Goal: Transaction & Acquisition: Book appointment/travel/reservation

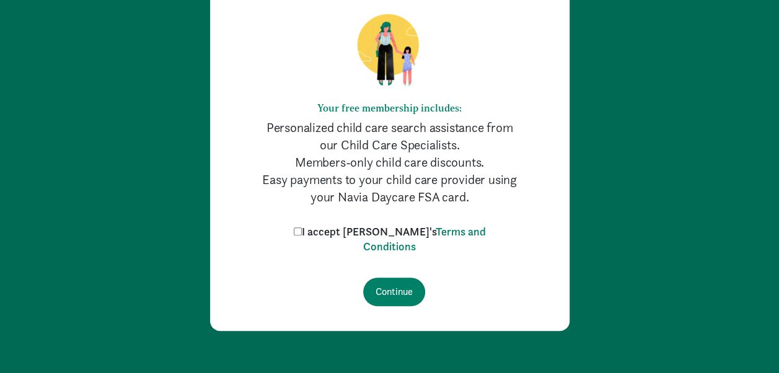
scroll to position [137, 0]
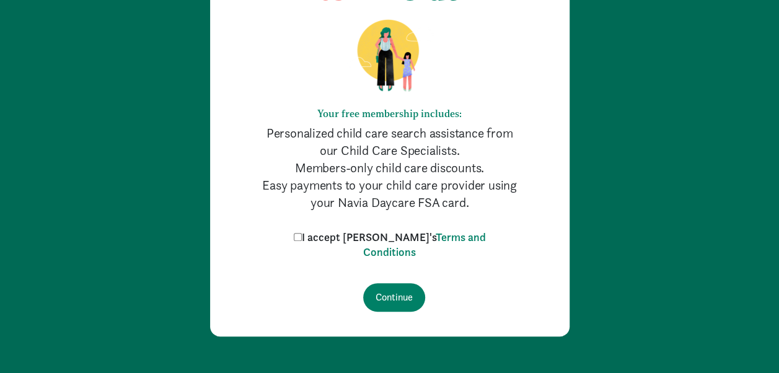
click at [321, 232] on label "I accept Kinside's Terms and Conditions" at bounding box center [390, 245] width 198 height 30
click at [302, 233] on input "I accept Kinside's Terms and Conditions" at bounding box center [298, 237] width 8 height 8
checkbox input "true"
click at [395, 295] on input "Continue" at bounding box center [394, 297] width 62 height 29
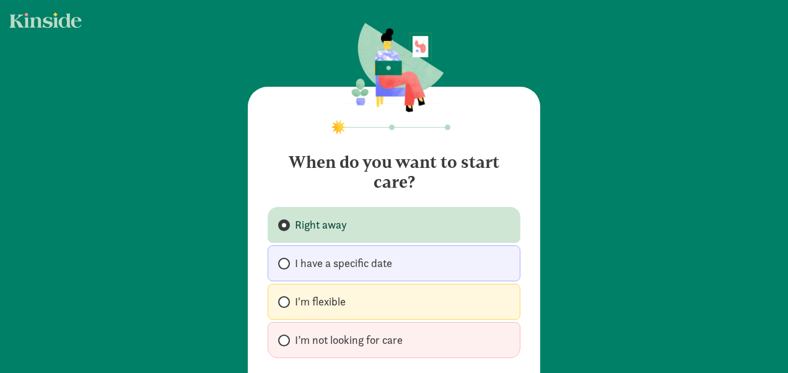
click at [451, 260] on label "I have a specific date" at bounding box center [394, 263] width 253 height 36
click at [286, 260] on input "I have a specific date" at bounding box center [282, 264] width 8 height 8
radio input "true"
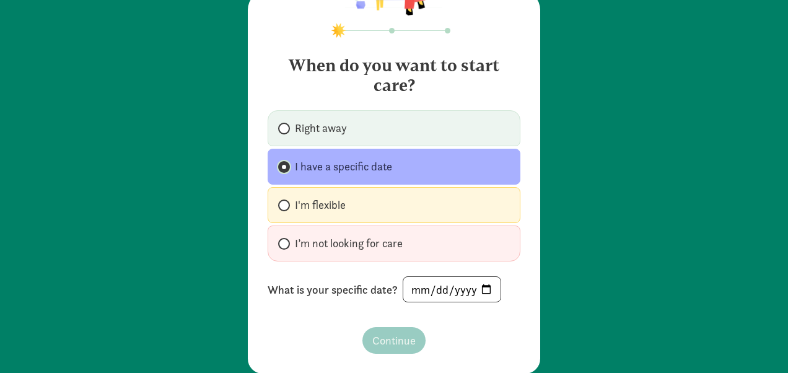
scroll to position [97, 0]
click at [478, 286] on input "date" at bounding box center [451, 289] width 97 height 25
type input "[DATE]"
click at [392, 342] on span "Continue" at bounding box center [393, 340] width 43 height 17
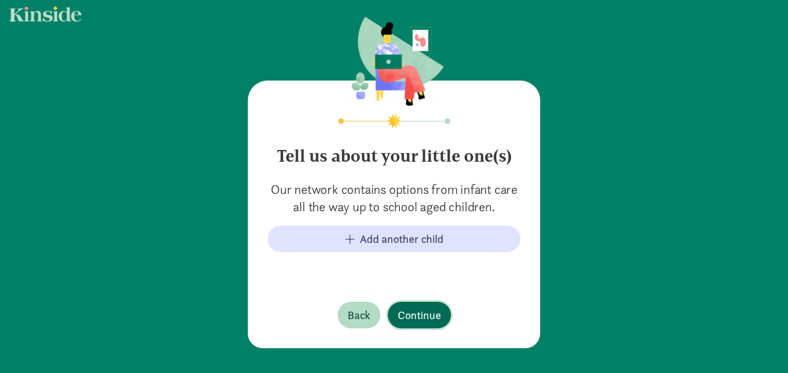
scroll to position [71, 0]
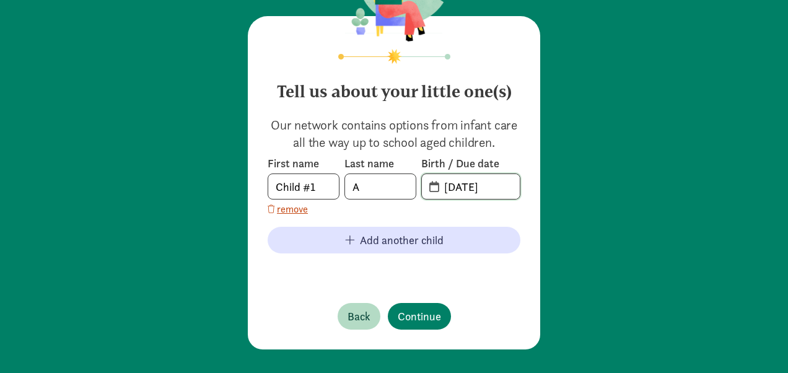
click at [490, 188] on input "08-24-2025" at bounding box center [478, 186] width 83 height 25
click at [470, 185] on input "08-24-2025" at bounding box center [478, 186] width 83 height 25
click at [501, 188] on input "08-24-2025" at bounding box center [478, 186] width 83 height 25
type input "12-04-2021"
click at [403, 317] on span "Continue" at bounding box center [419, 316] width 43 height 17
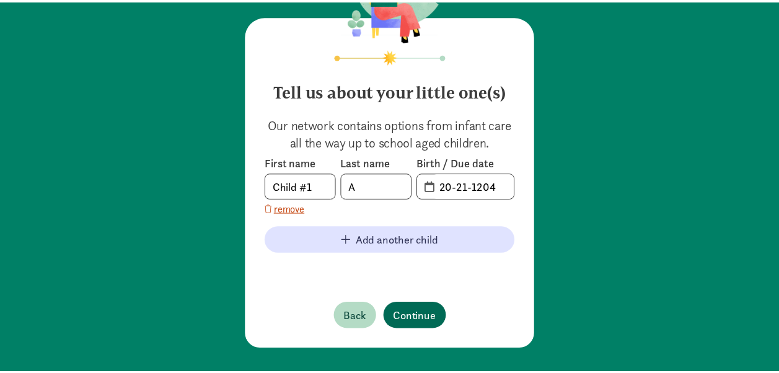
scroll to position [0, 0]
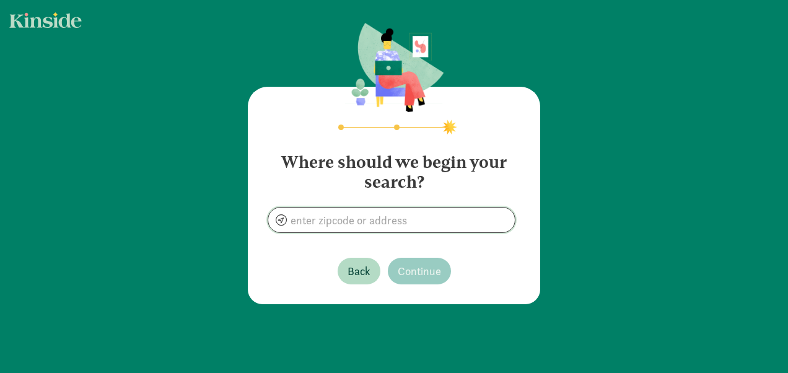
click at [422, 216] on input at bounding box center [391, 220] width 247 height 25
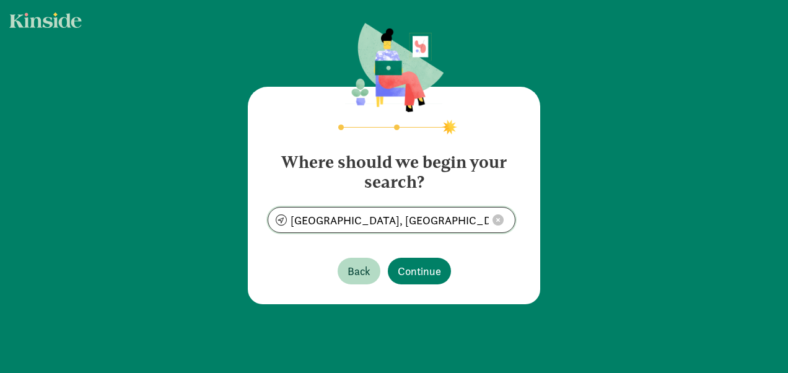
click at [440, 211] on input "Bellevue, WA 98004, USA" at bounding box center [391, 220] width 247 height 25
click at [384, 221] on input "Bellevue, WA 98004, USA" at bounding box center [391, 220] width 247 height 25
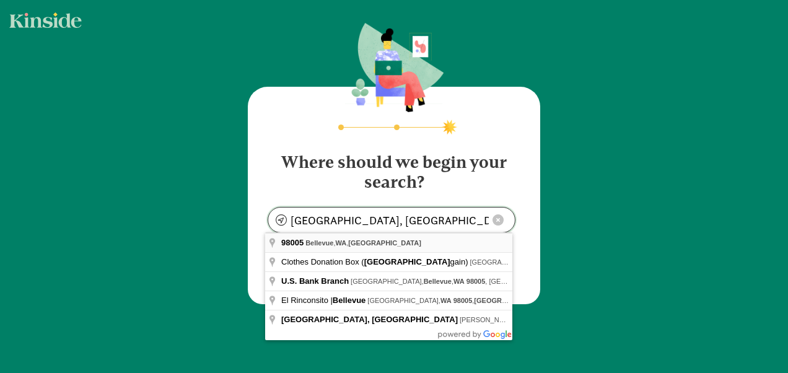
type input "Bellevue, WA 98005, USA"
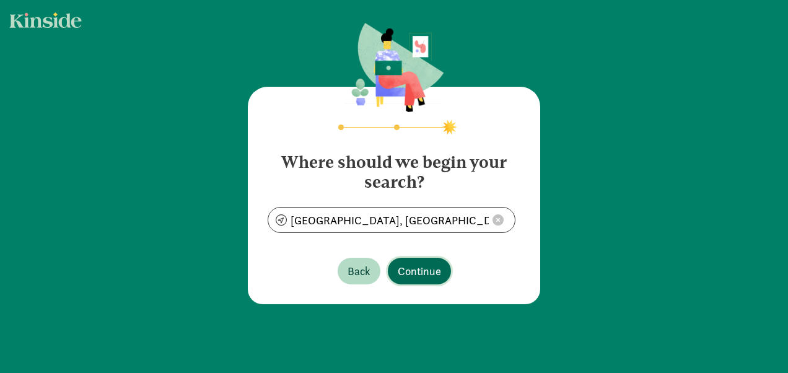
click at [429, 266] on span "Continue" at bounding box center [419, 271] width 43 height 17
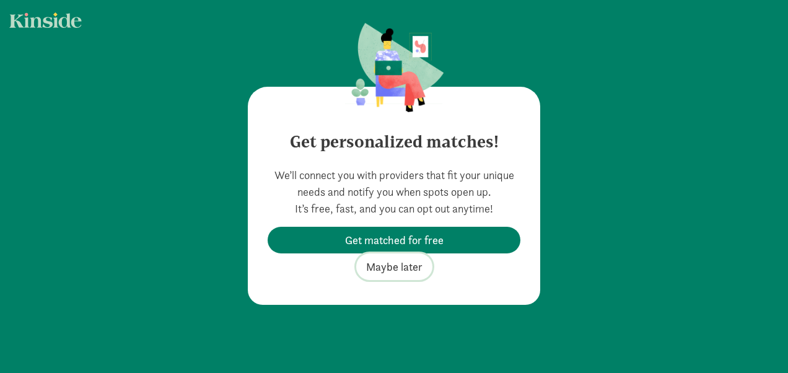
click at [409, 268] on span "Maybe later" at bounding box center [394, 266] width 56 height 17
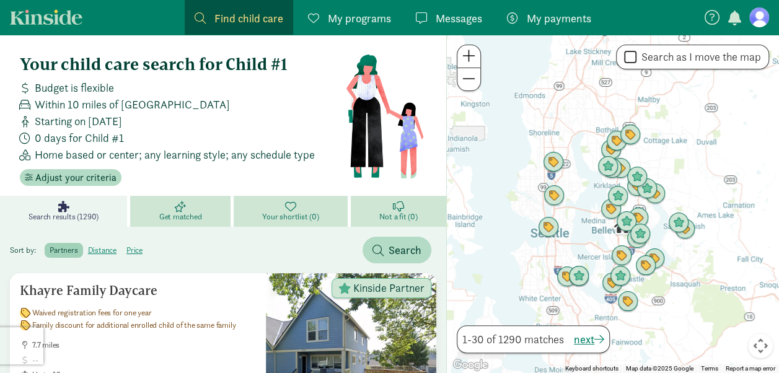
drag, startPoint x: 565, startPoint y: 180, endPoint x: 569, endPoint y: 196, distance: 16.5
click at [569, 196] on div at bounding box center [613, 204] width 332 height 338
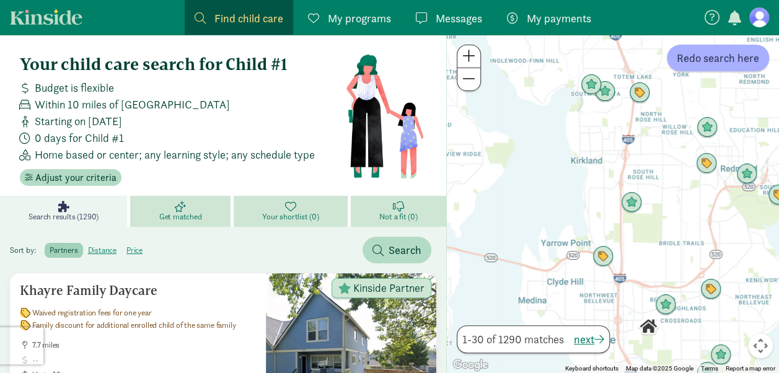
drag, startPoint x: 716, startPoint y: 218, endPoint x: 578, endPoint y: 222, distance: 138.3
click at [578, 222] on div at bounding box center [613, 204] width 332 height 338
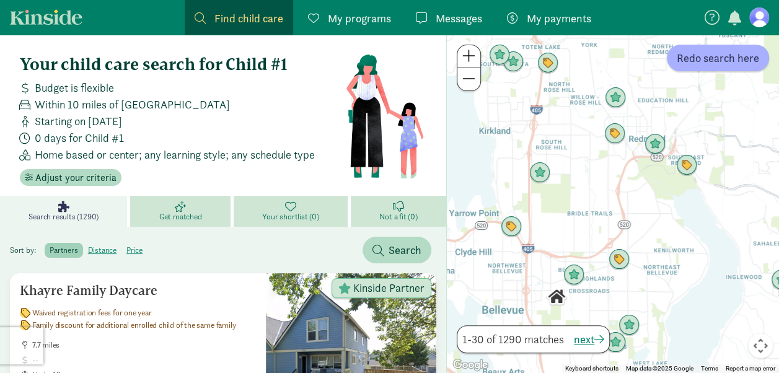
drag, startPoint x: 685, startPoint y: 209, endPoint x: 628, endPoint y: 178, distance: 64.3
click at [628, 178] on div at bounding box center [613, 204] width 332 height 338
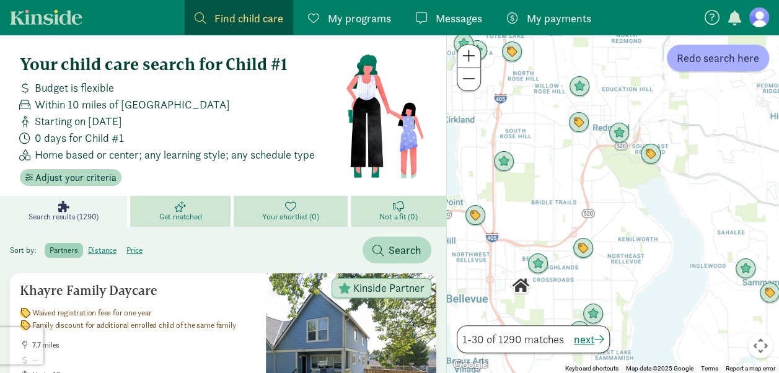
drag, startPoint x: 553, startPoint y: 277, endPoint x: 553, endPoint y: 248, distance: 29.1
click at [553, 248] on div at bounding box center [613, 204] width 332 height 338
click at [476, 216] on img "Click to see details" at bounding box center [476, 215] width 24 height 24
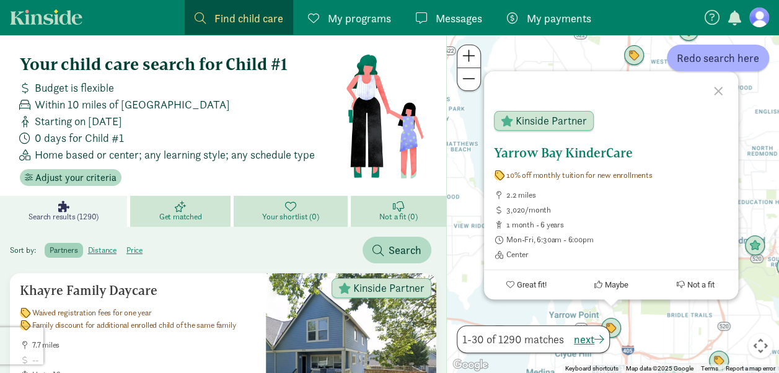
click at [525, 151] on h5 "Yarrow Bay KinderCare" at bounding box center [611, 153] width 234 height 15
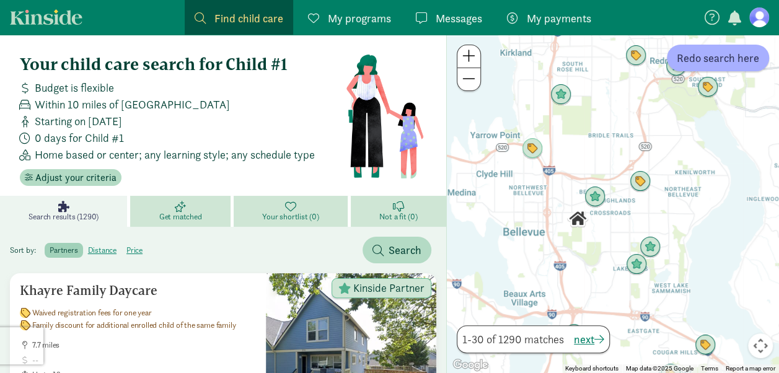
drag, startPoint x: 732, startPoint y: 235, endPoint x: 555, endPoint y: 222, distance: 177.7
click at [555, 222] on div at bounding box center [613, 204] width 332 height 338
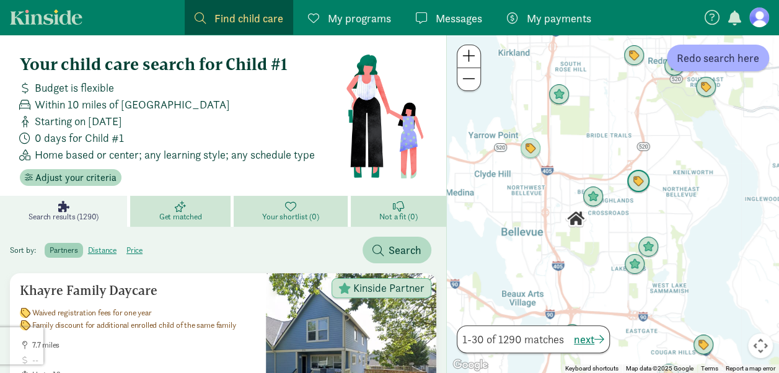
click at [639, 183] on img "Click to see details" at bounding box center [638, 182] width 24 height 24
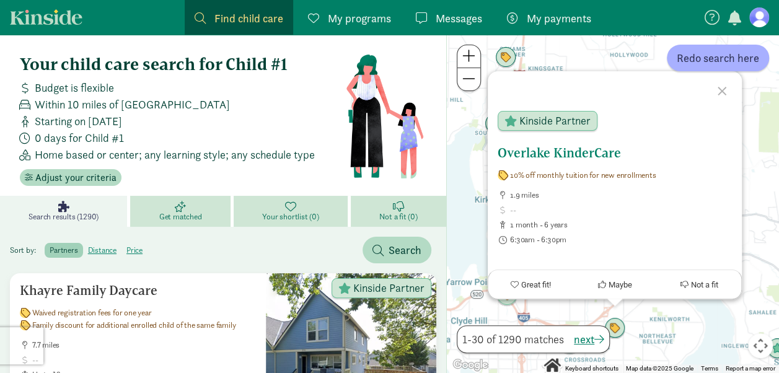
click at [582, 152] on h5 "Overlake KinderCare" at bounding box center [615, 153] width 234 height 15
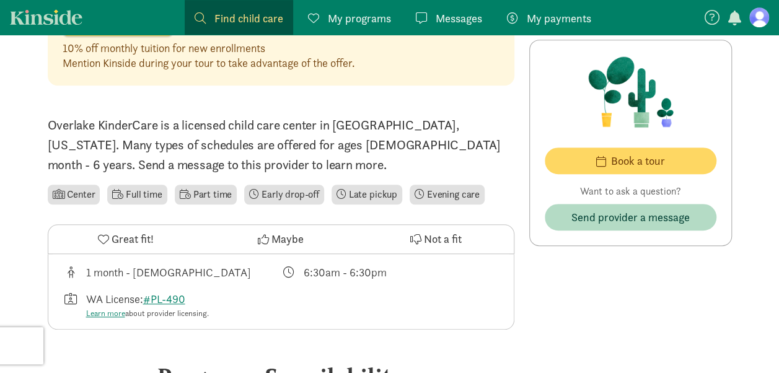
scroll to position [340, 0]
